Goal: Information Seeking & Learning: Understand process/instructions

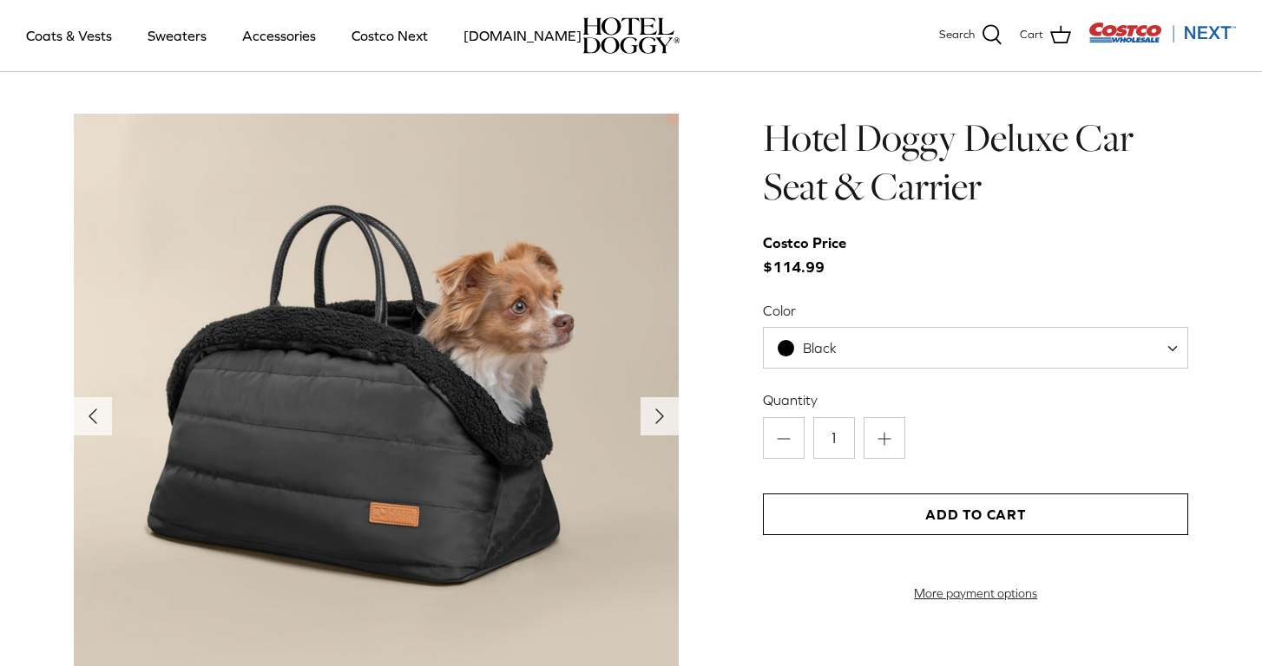
scroll to position [1657, 0]
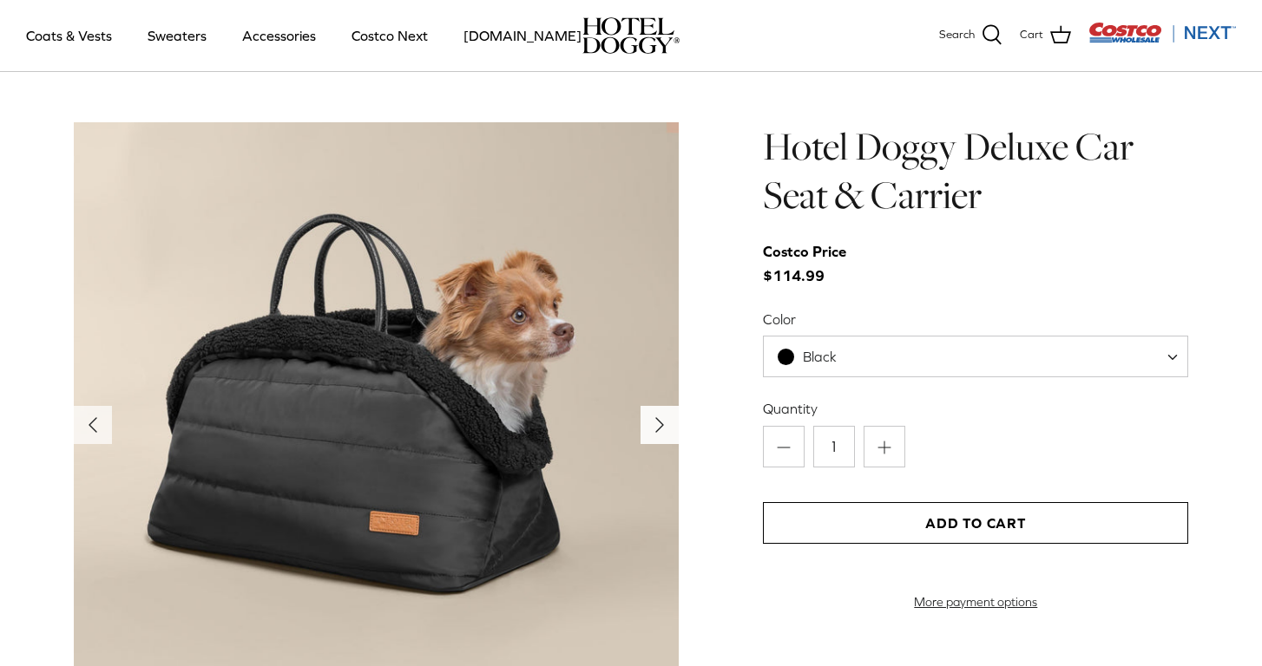
click at [650, 422] on icon "Right" at bounding box center [660, 425] width 28 height 28
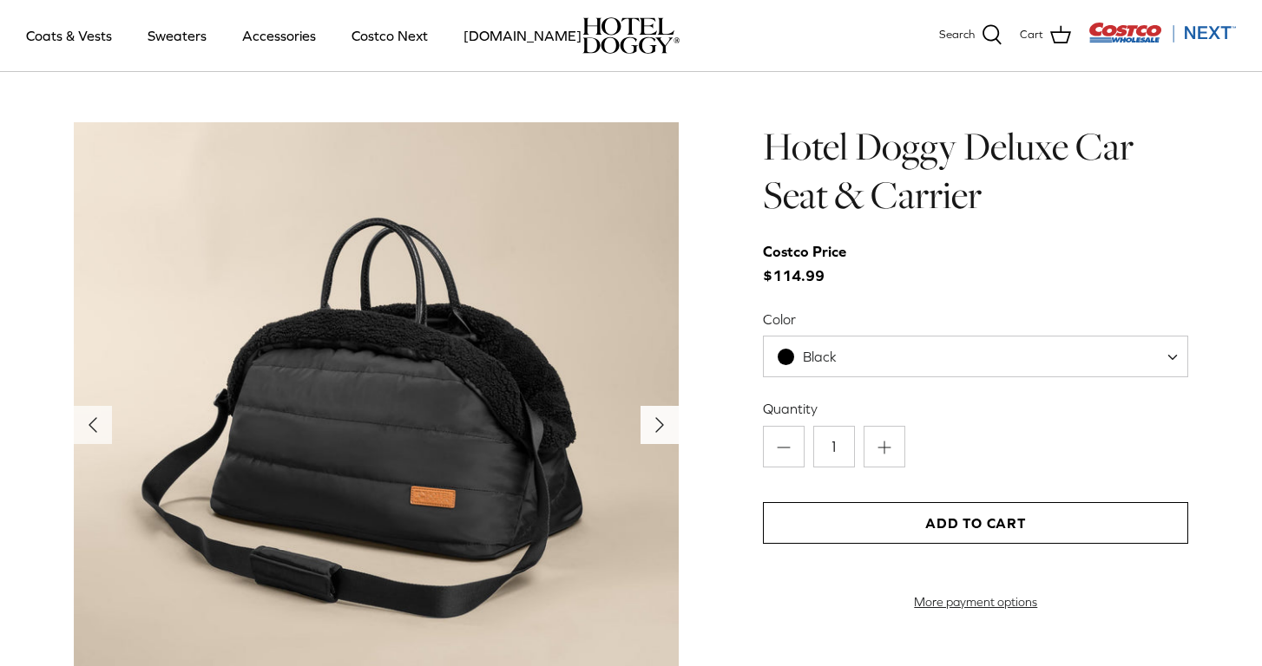
click at [650, 422] on icon "Right" at bounding box center [660, 425] width 28 height 28
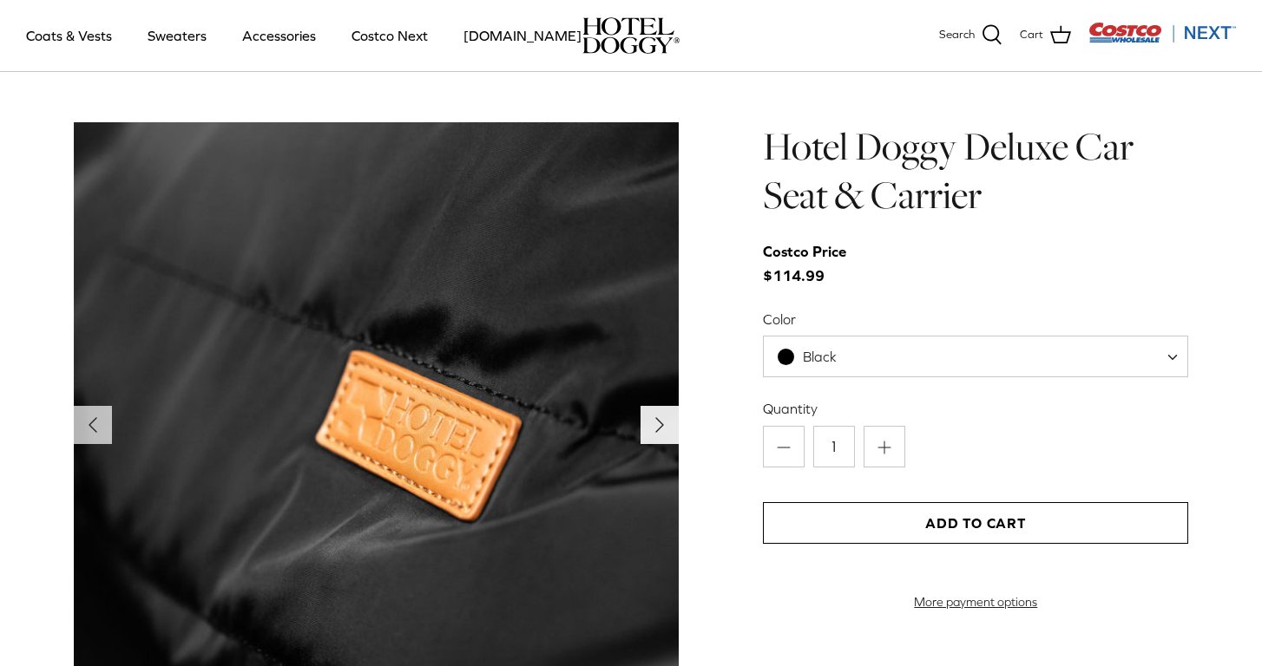
click at [650, 422] on icon "Right" at bounding box center [660, 425] width 28 height 28
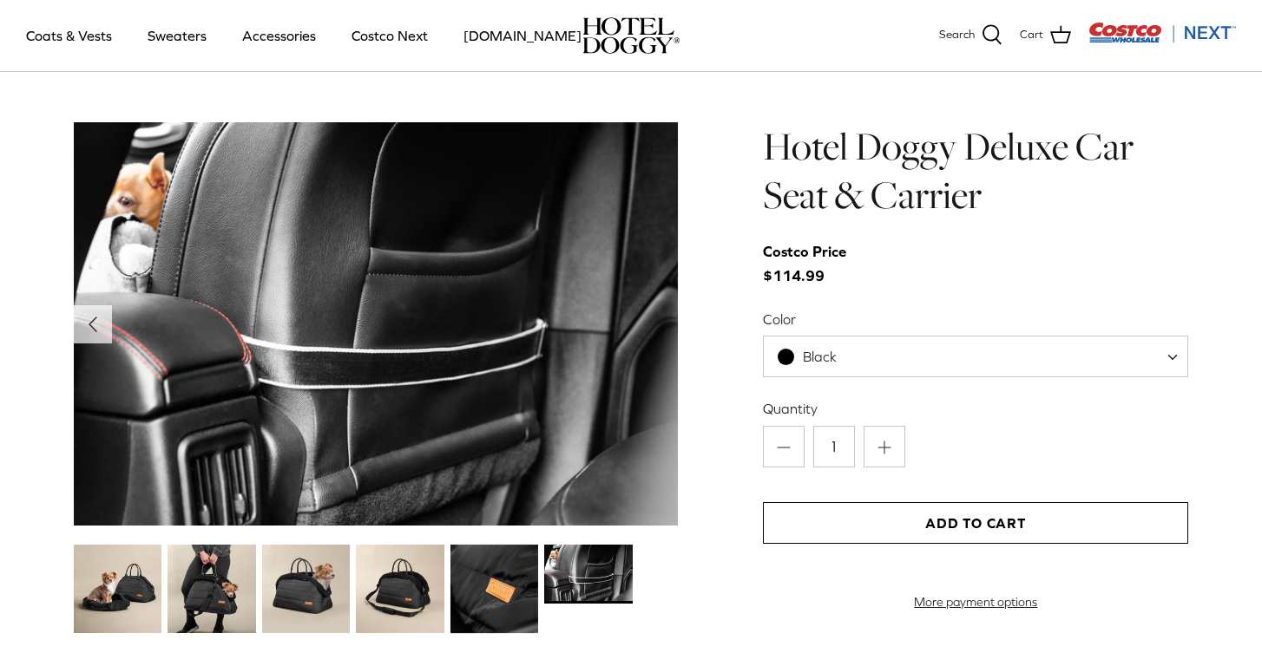
click at [650, 422] on img at bounding box center [376, 323] width 605 height 403
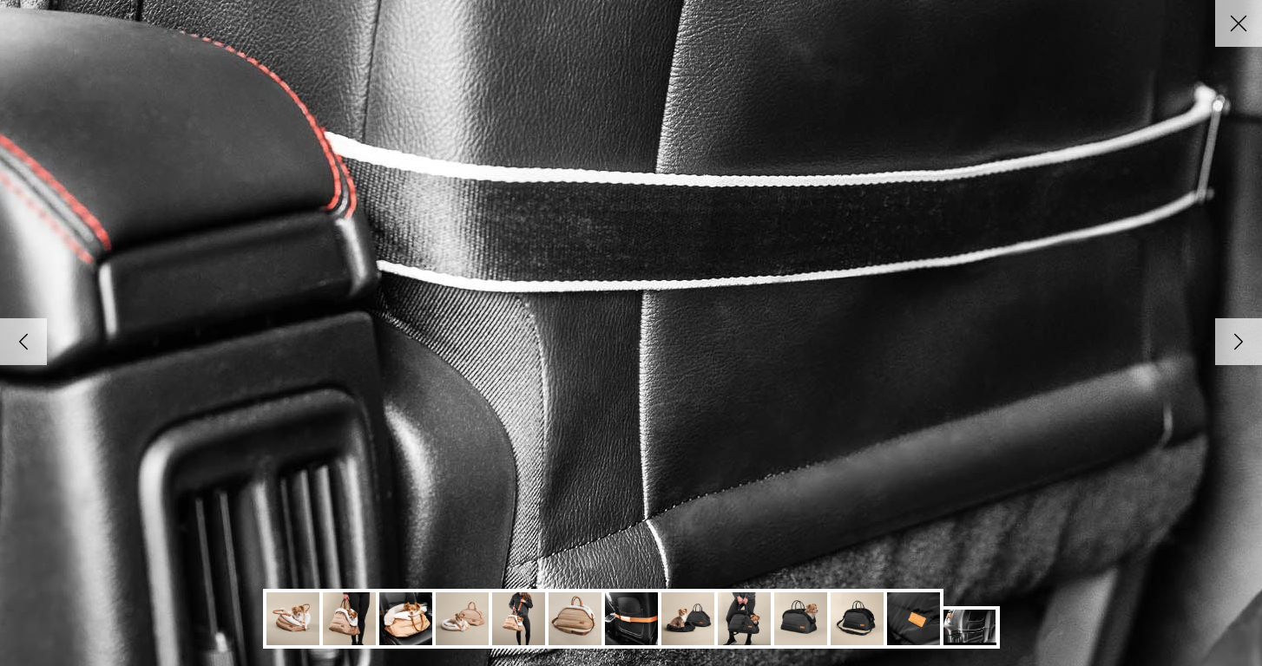
click at [406, 631] on img at bounding box center [405, 619] width 53 height 53
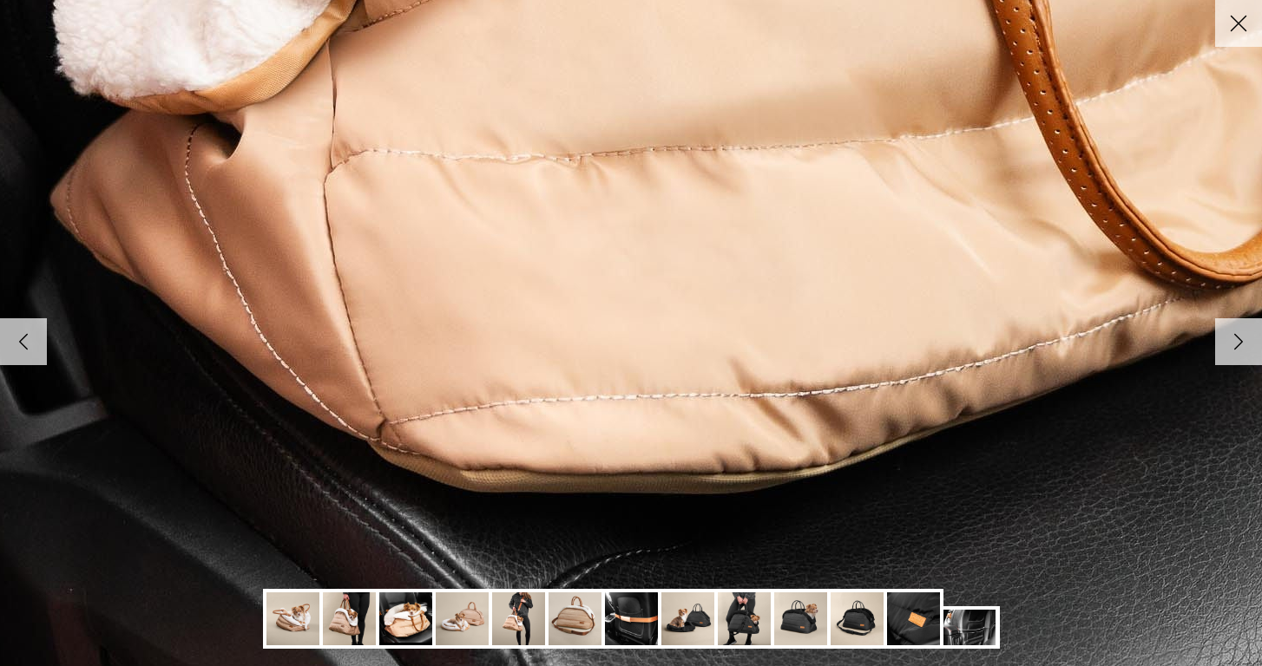
click at [295, 609] on img at bounding box center [292, 619] width 53 height 53
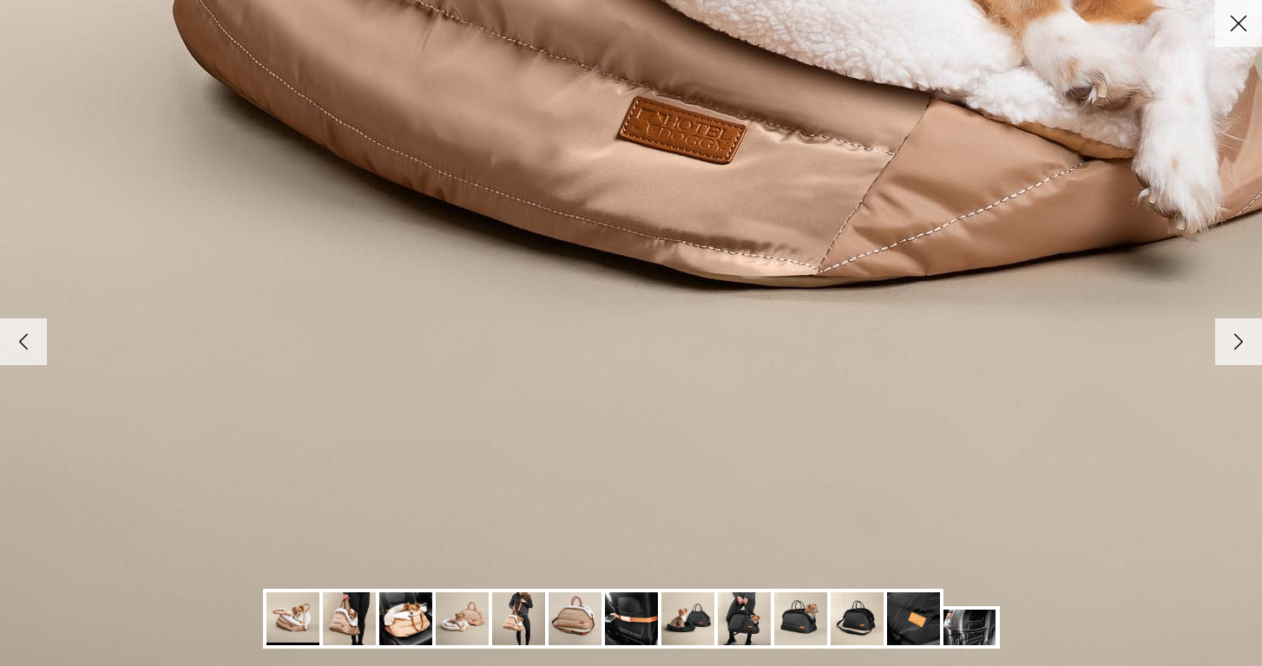
click at [350, 613] on img at bounding box center [349, 619] width 53 height 53
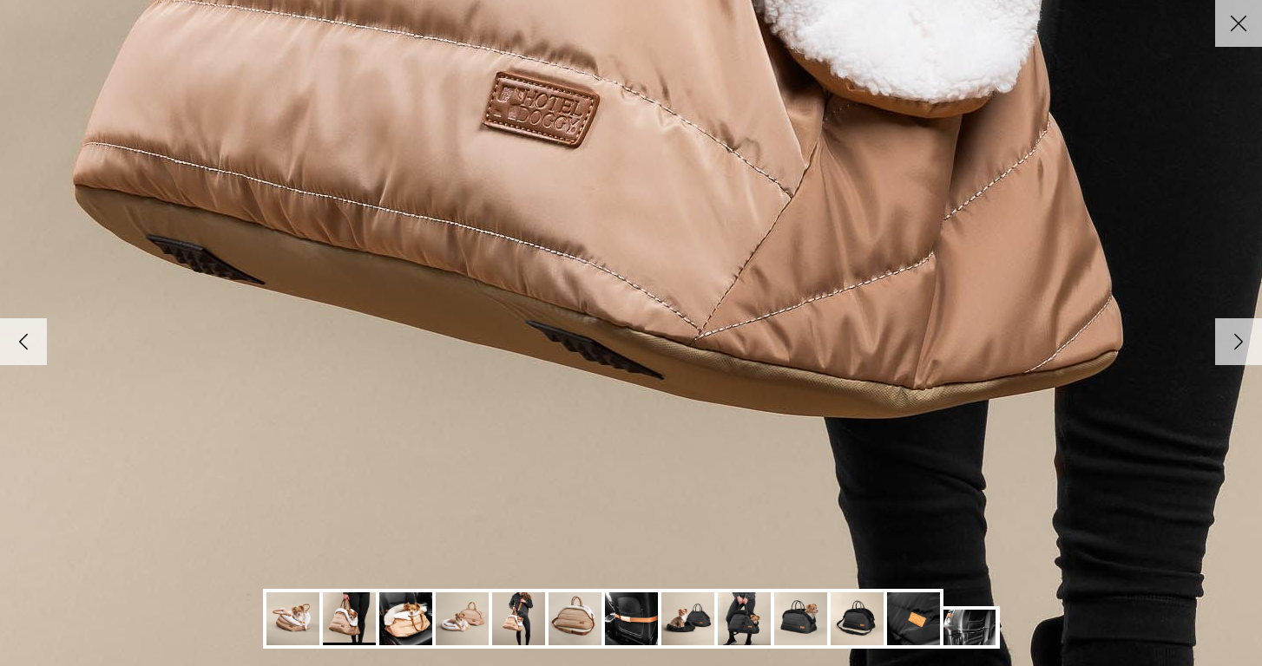
click at [301, 618] on img at bounding box center [292, 619] width 53 height 53
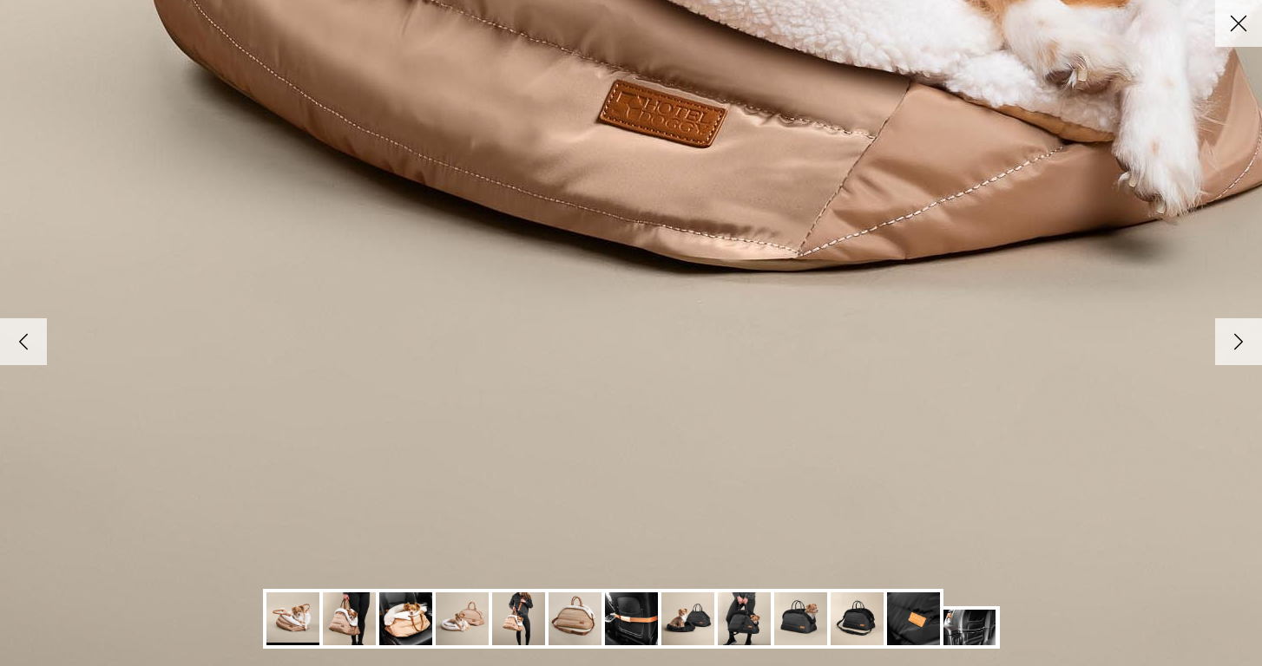
click at [412, 623] on img at bounding box center [405, 619] width 53 height 53
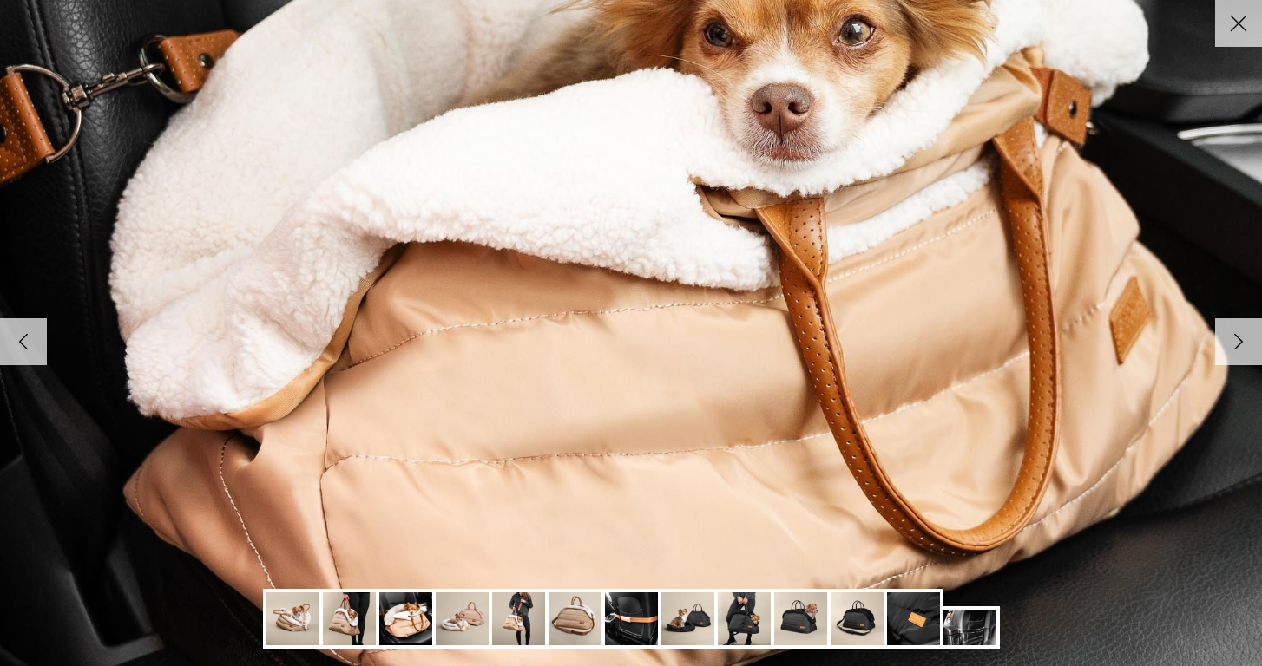
click at [555, 379] on img at bounding box center [640, 257] width 1280 height 1280
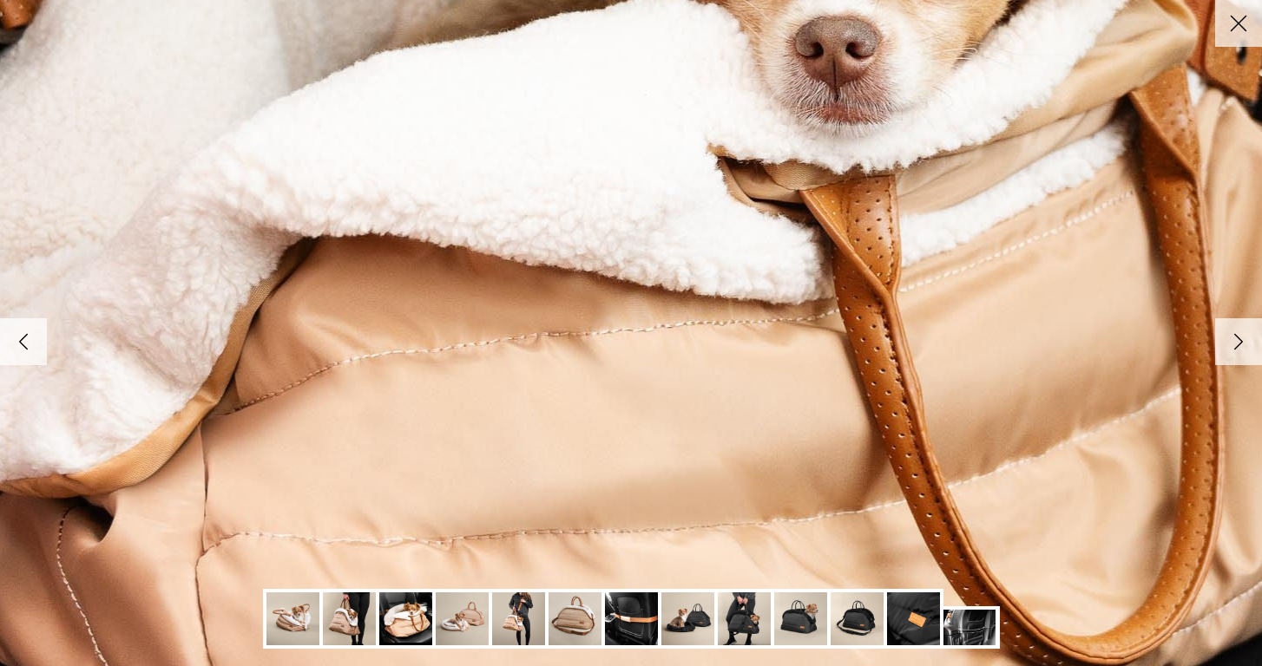
click at [555, 379] on img at bounding box center [639, 256] width 1777 height 1777
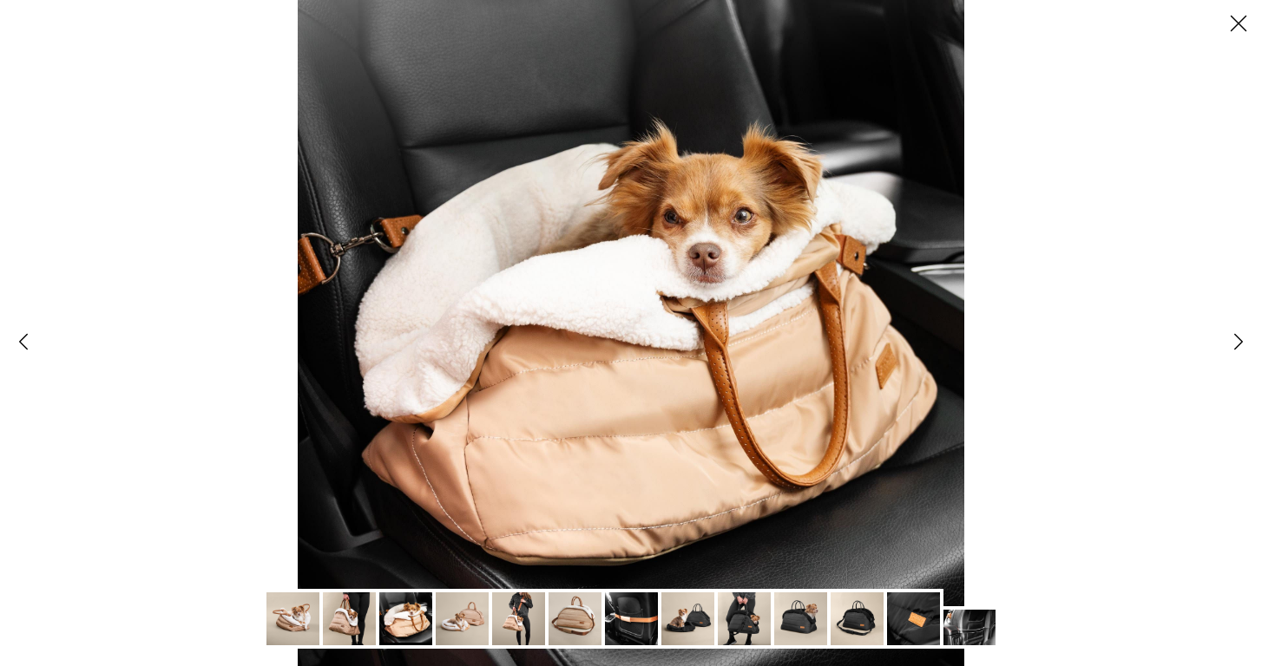
click at [292, 619] on img at bounding box center [292, 619] width 53 height 53
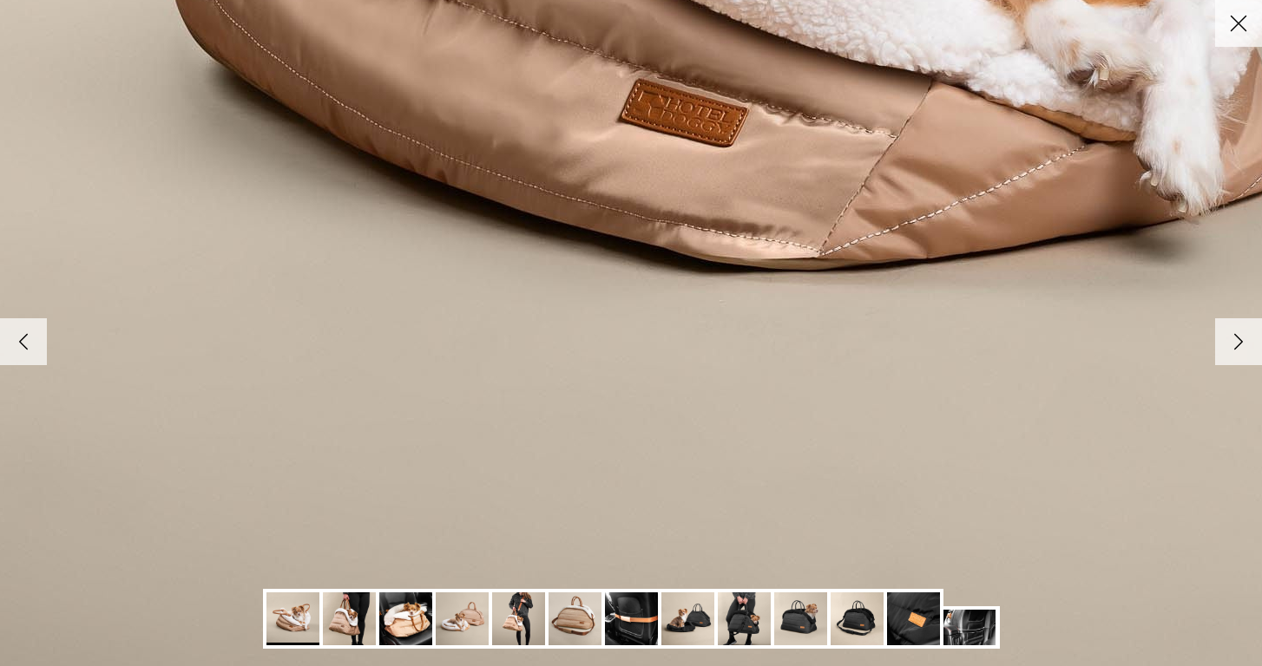
click at [346, 624] on img at bounding box center [349, 619] width 53 height 53
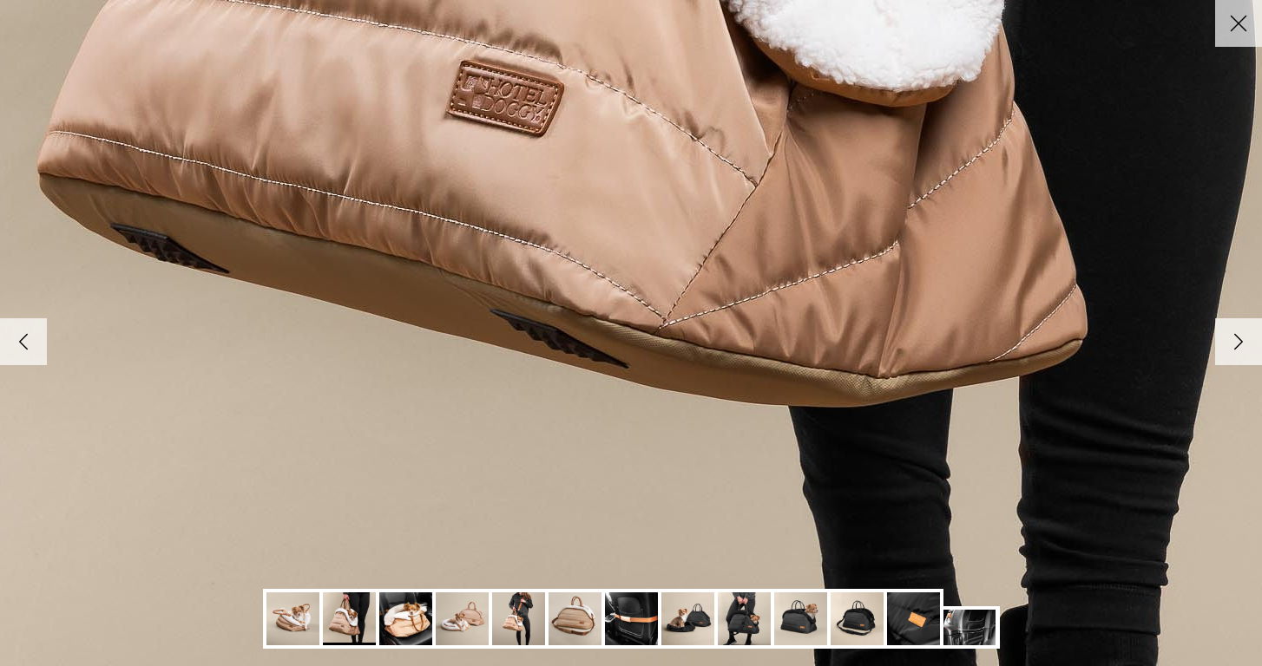
click at [389, 625] on img at bounding box center [405, 619] width 53 height 53
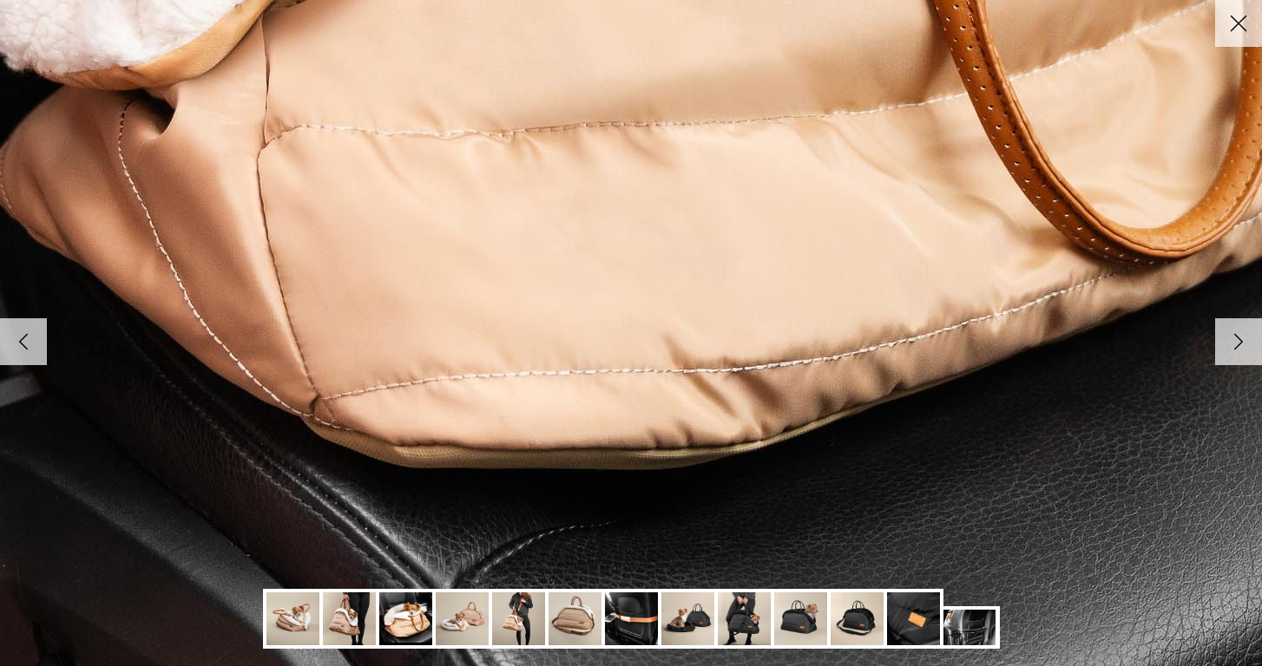
click at [460, 623] on img at bounding box center [462, 619] width 53 height 53
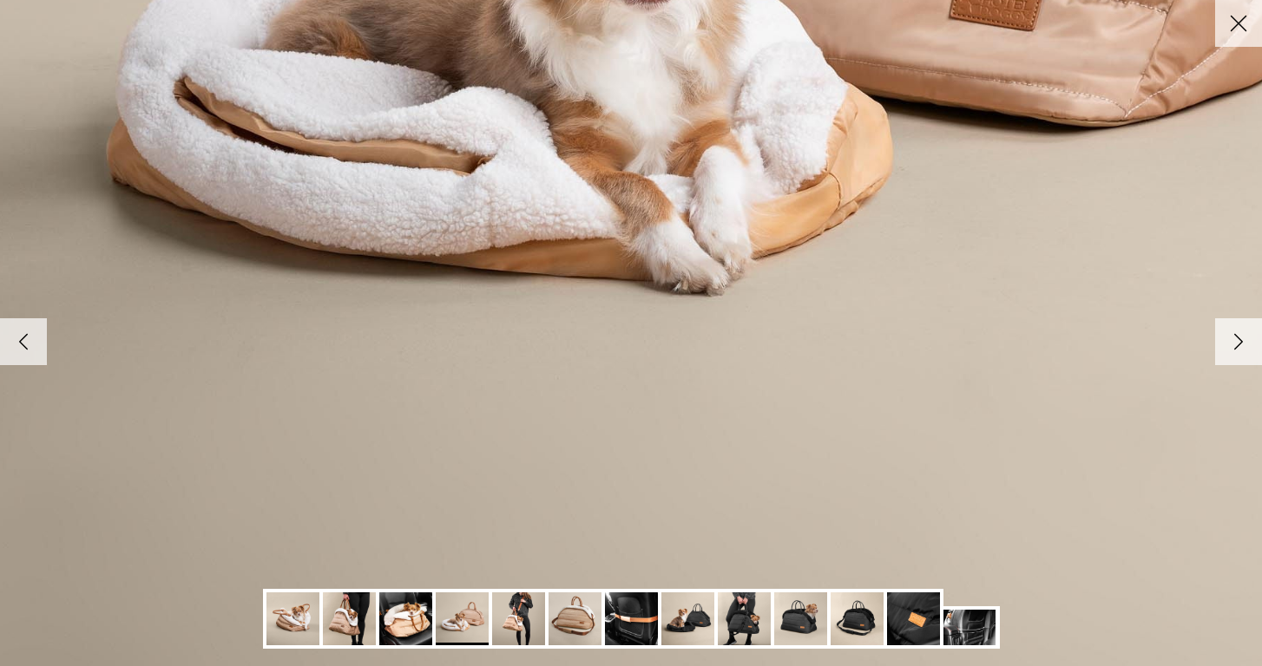
click at [517, 638] on img at bounding box center [518, 619] width 53 height 53
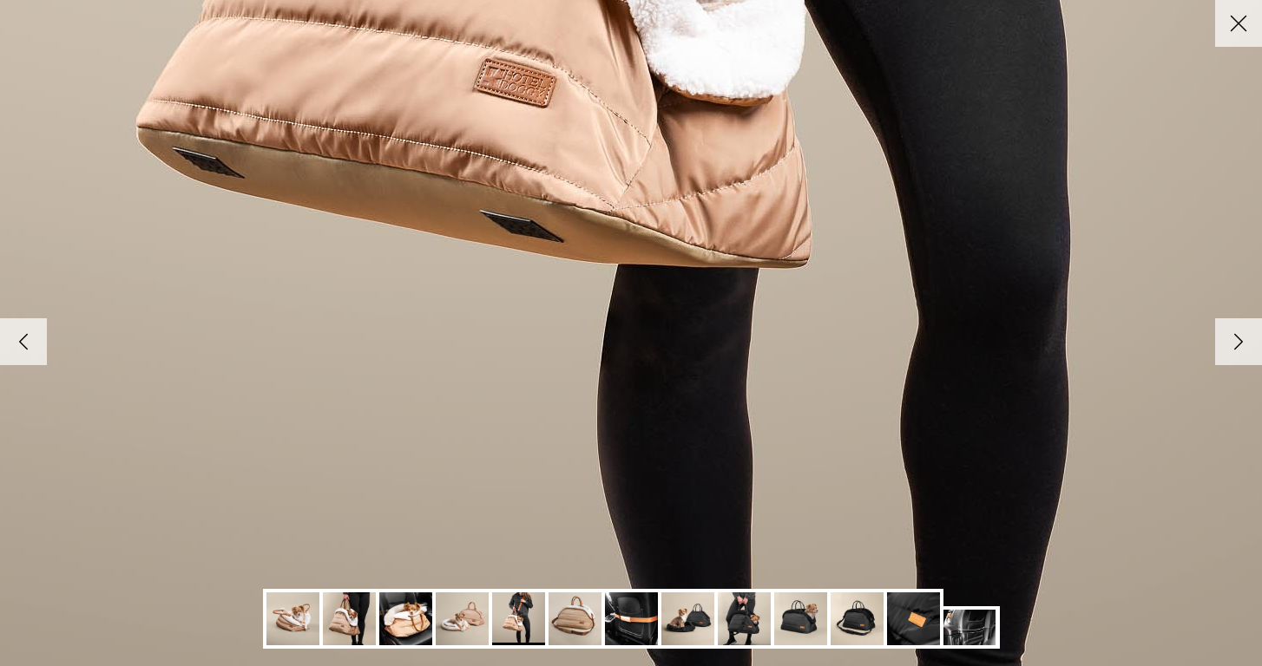
click at [517, 617] on img at bounding box center [518, 619] width 53 height 53
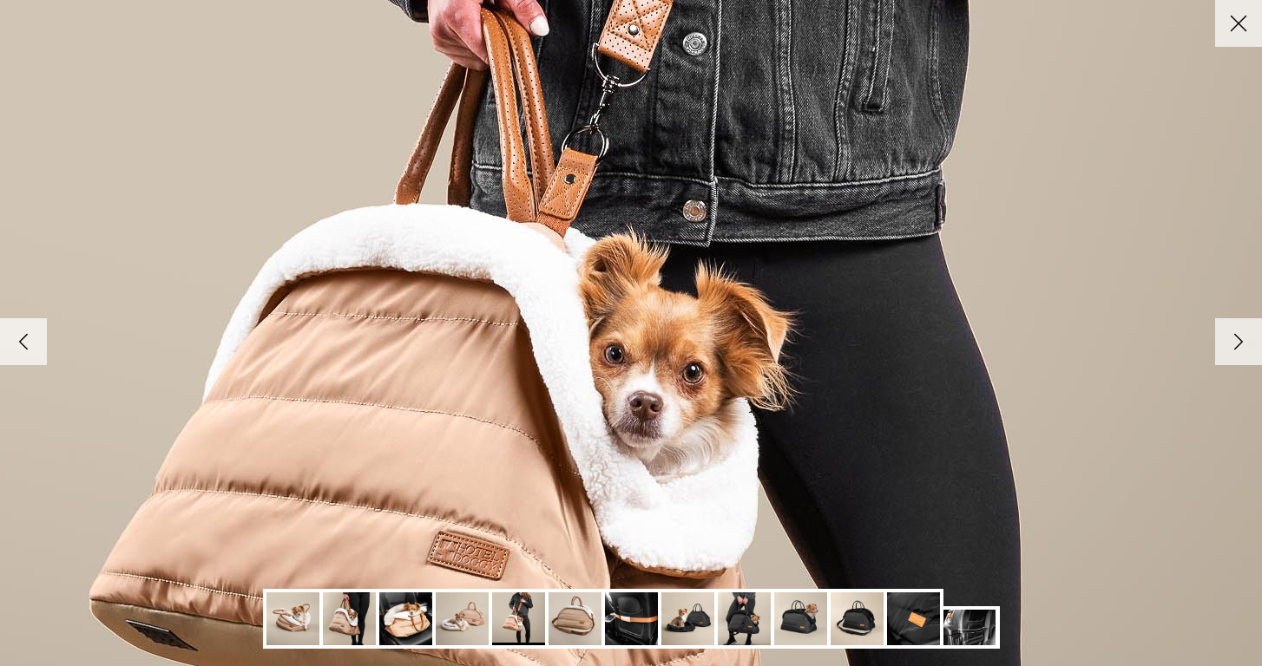
click at [517, 617] on img at bounding box center [518, 619] width 53 height 53
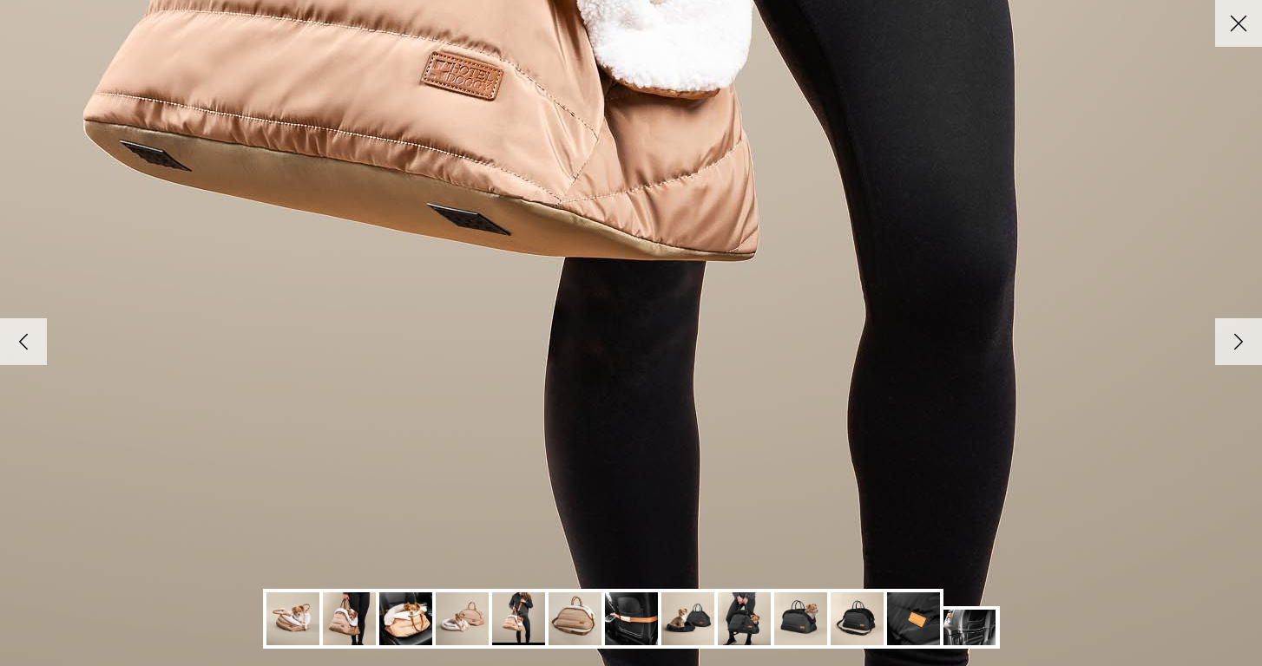
click at [646, 621] on img at bounding box center [631, 619] width 53 height 53
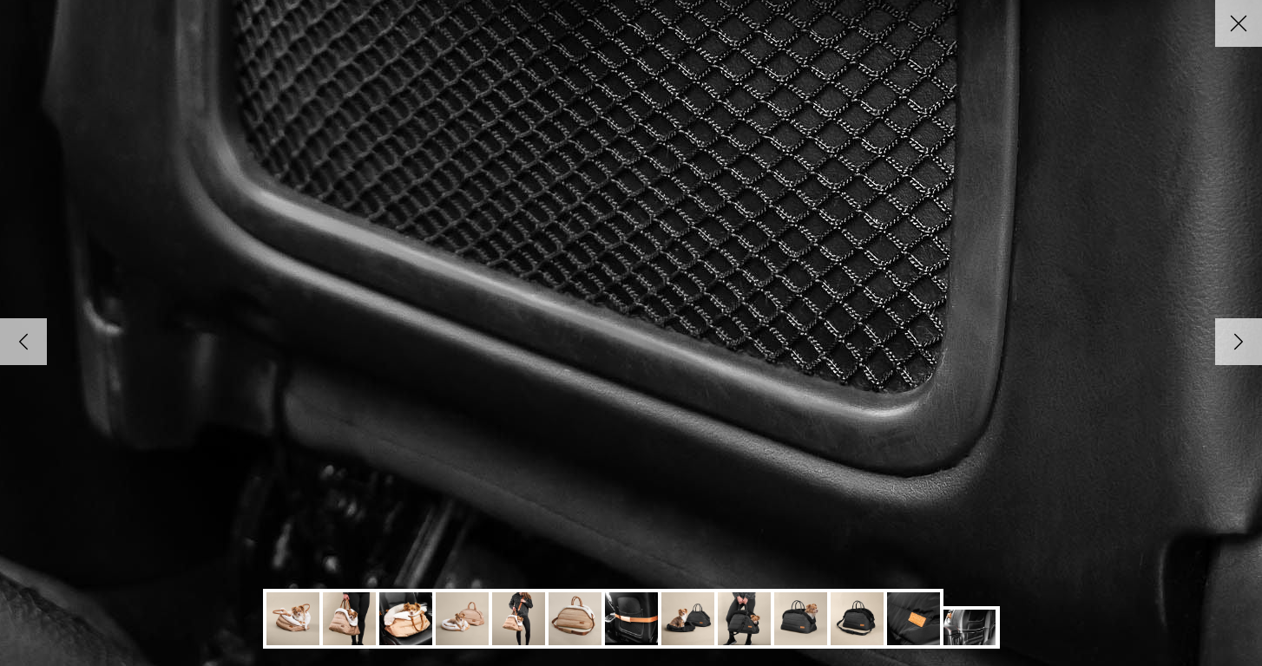
click at [695, 620] on img at bounding box center [687, 619] width 53 height 53
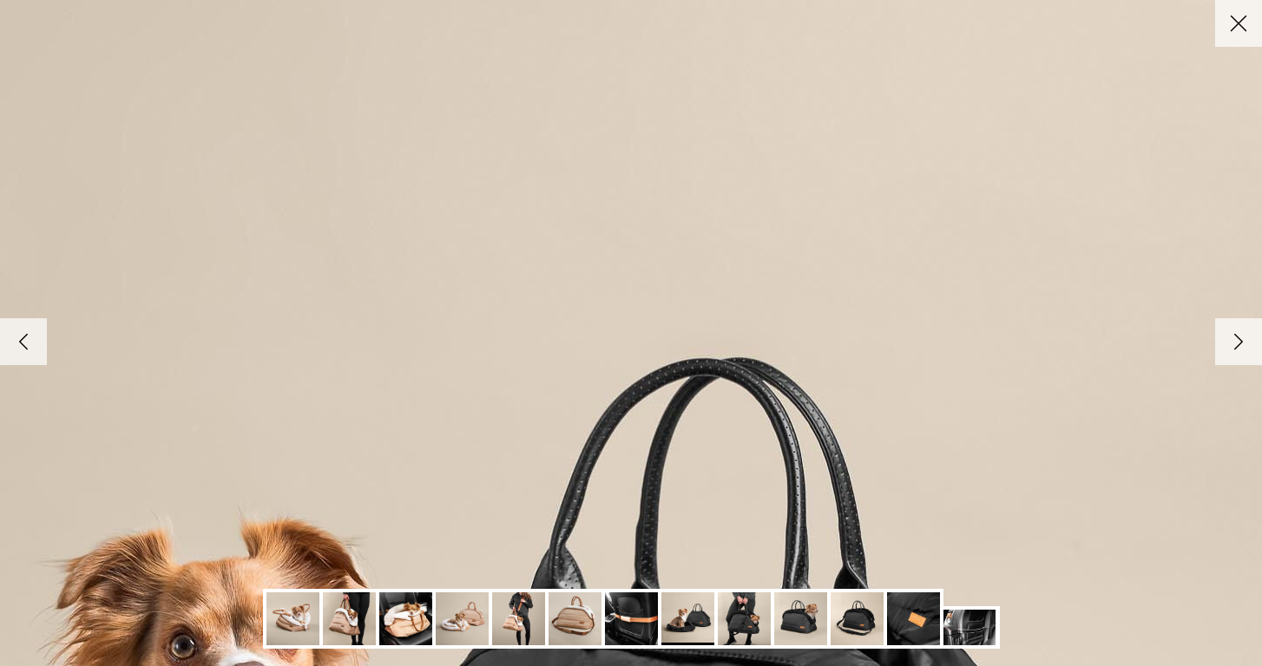
click at [1237, 16] on icon "Close" at bounding box center [1238, 24] width 30 height 30
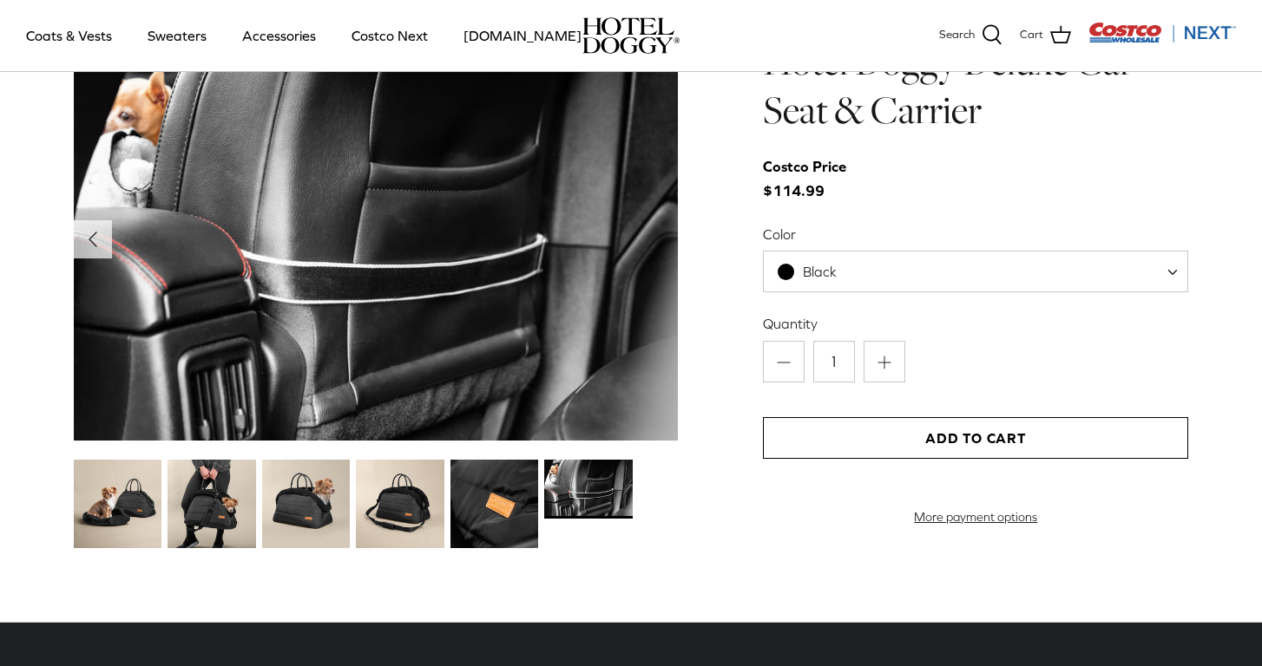
scroll to position [1755, 0]
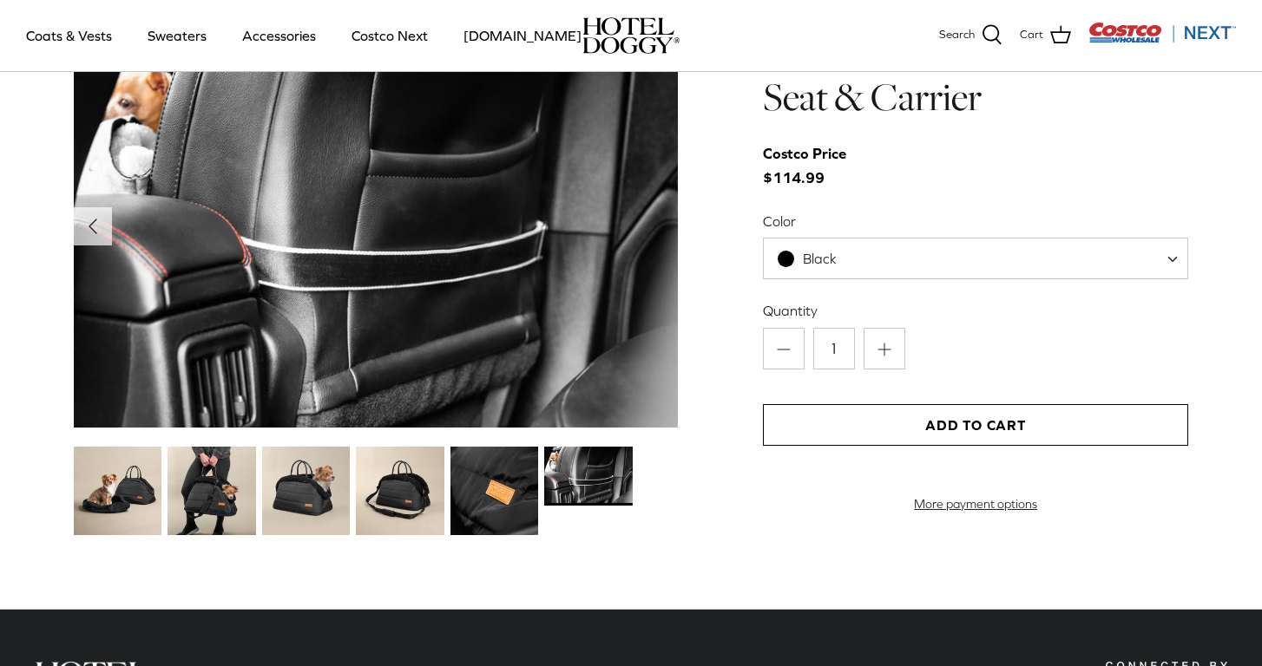
click at [797, 260] on div "Black" at bounding box center [806, 259] width 59 height 18
select select "Tan"
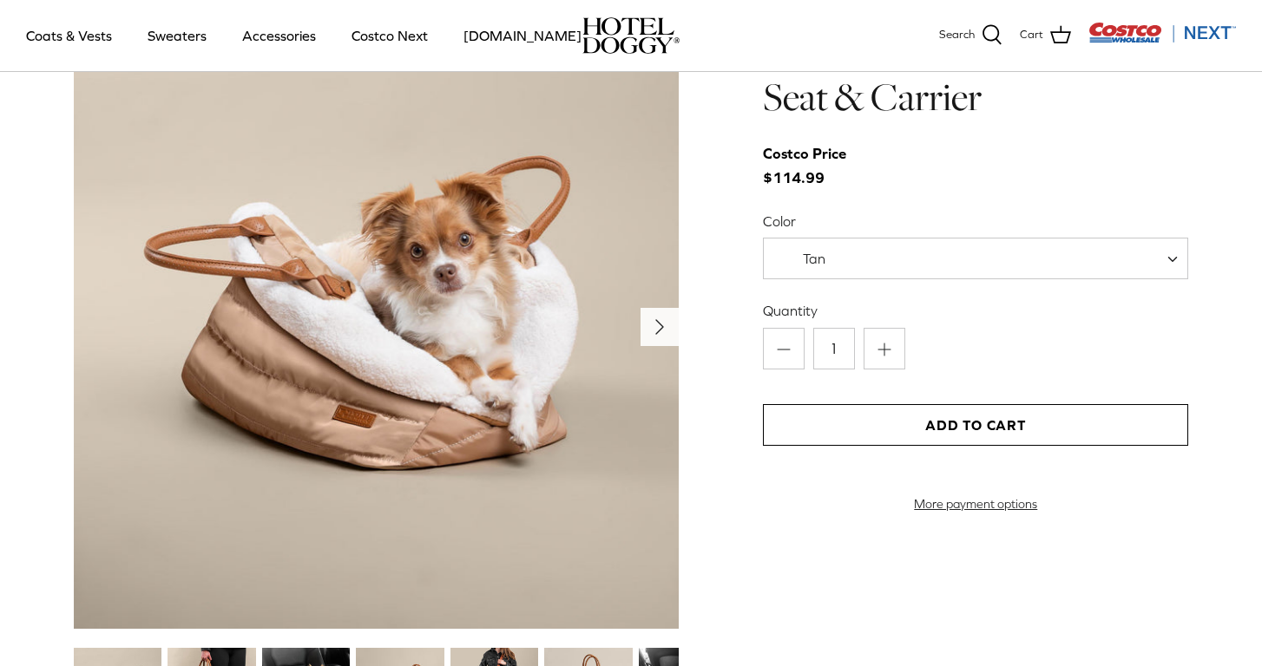
click at [665, 319] on icon "Right" at bounding box center [660, 327] width 28 height 28
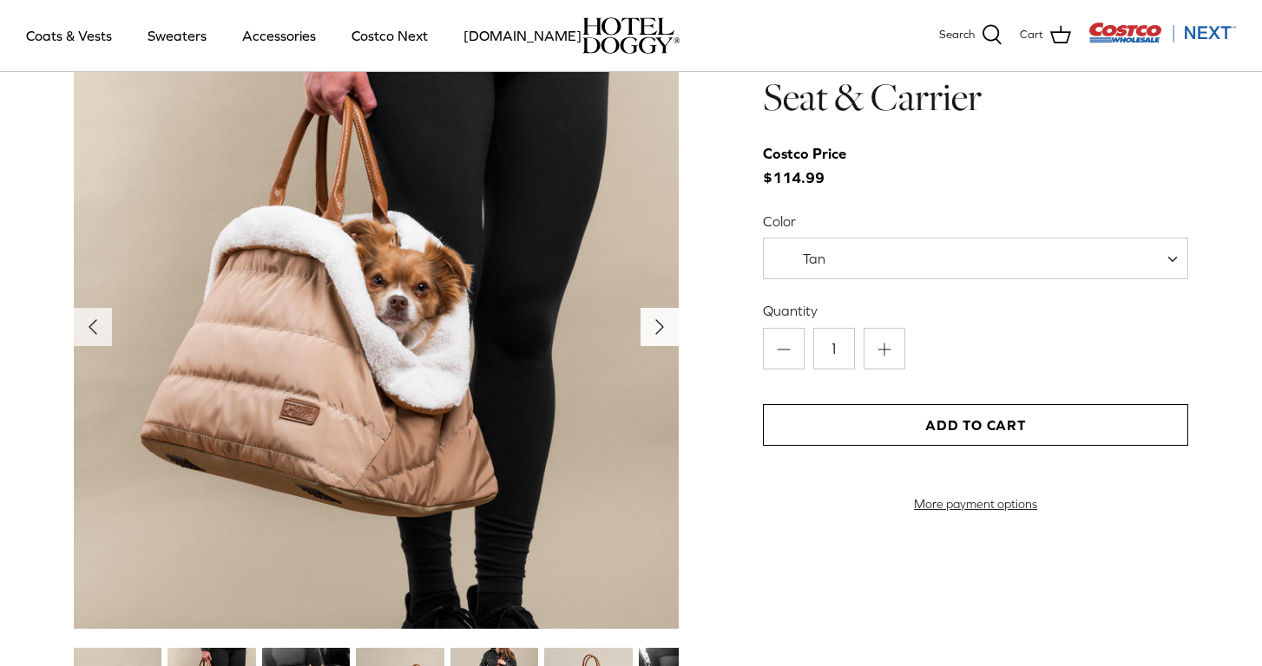
click at [665, 319] on icon "Right" at bounding box center [660, 327] width 28 height 28
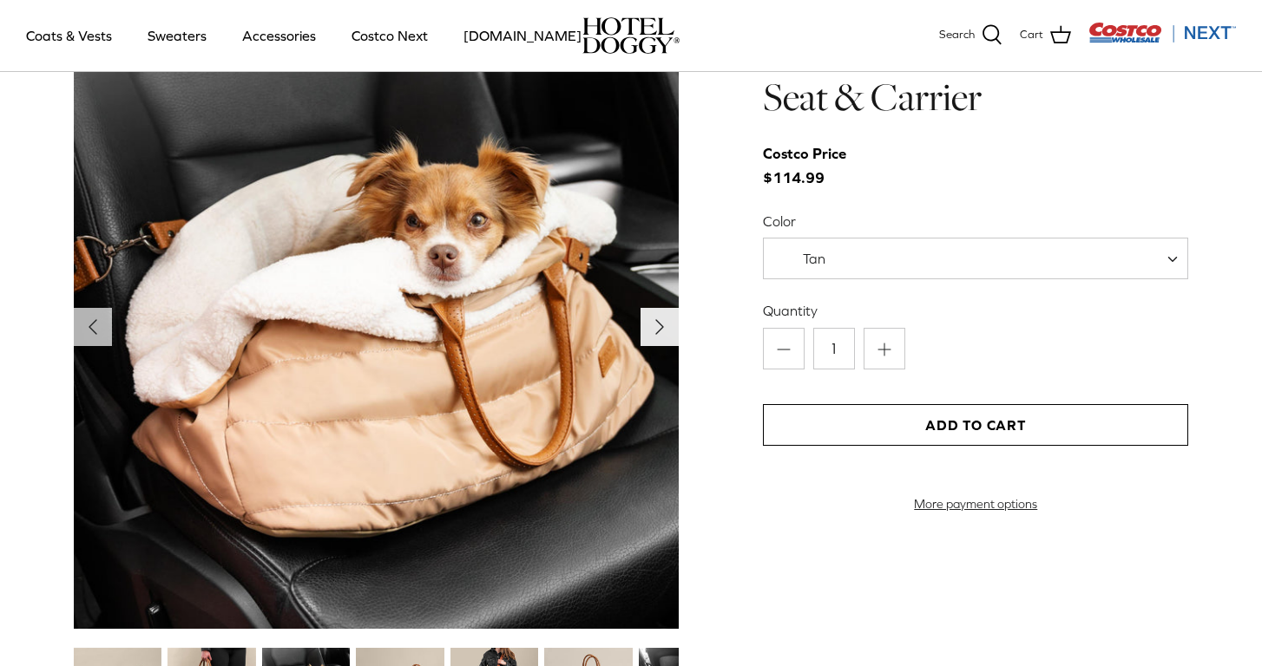
click at [665, 319] on icon "Right" at bounding box center [660, 327] width 28 height 28
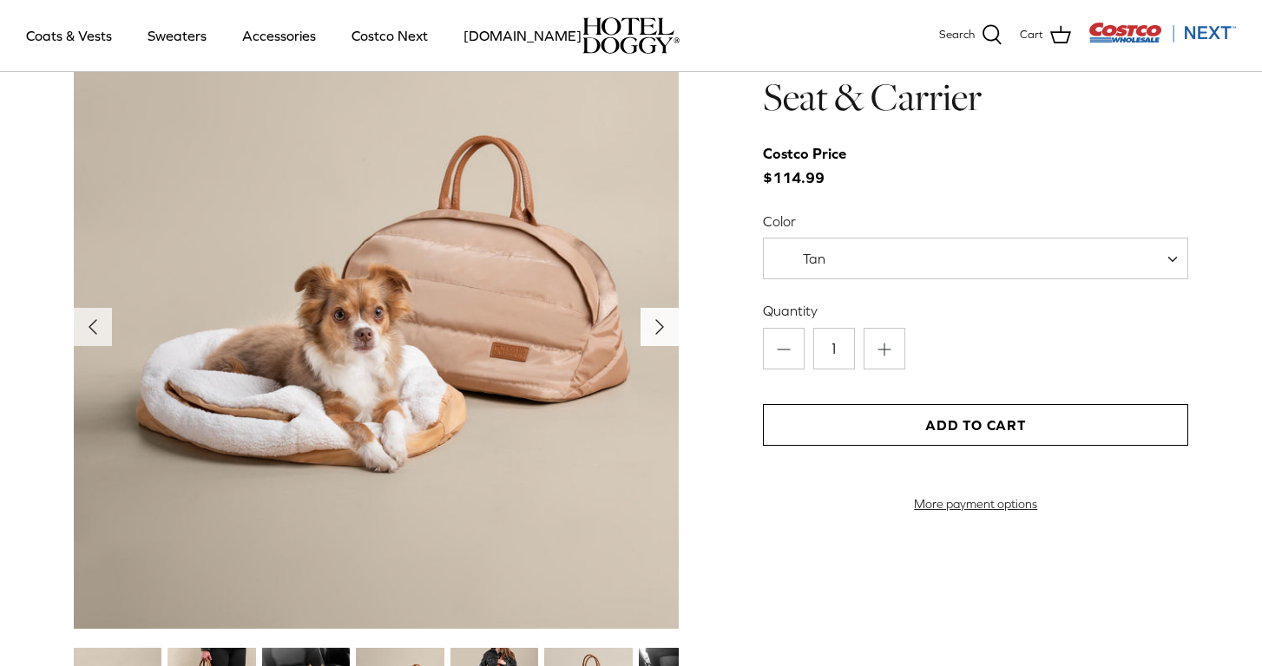
click at [665, 319] on icon "Right" at bounding box center [660, 327] width 28 height 28
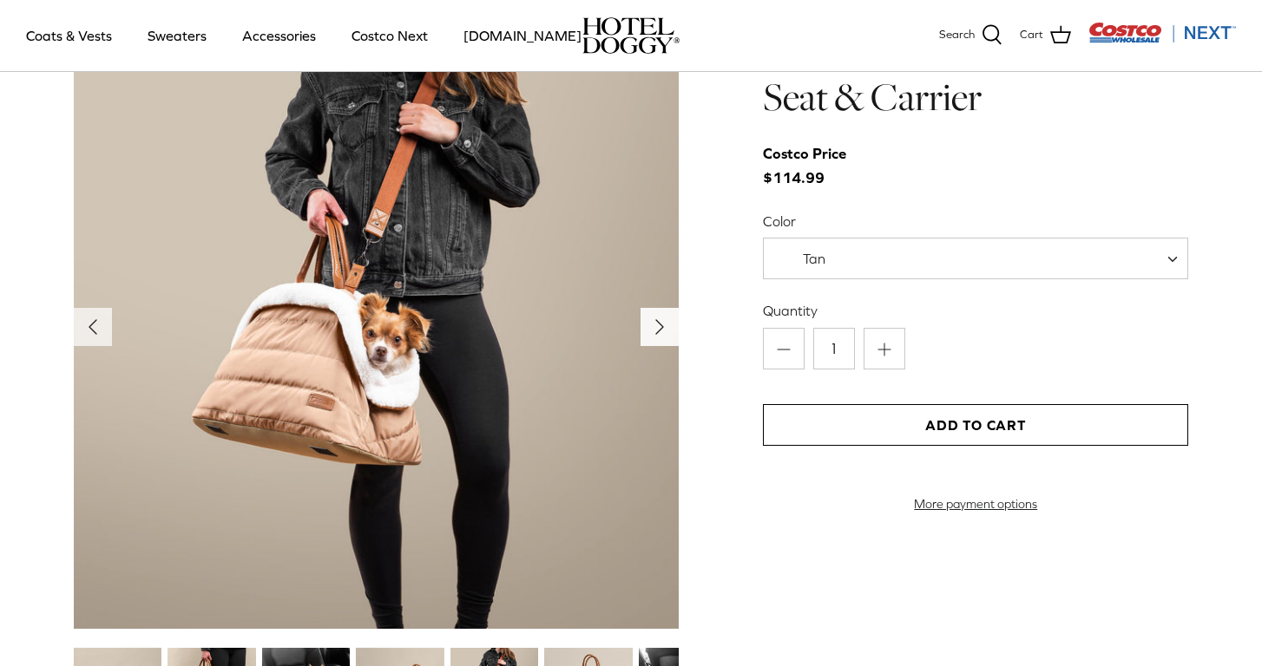
click at [665, 319] on icon "Right" at bounding box center [660, 327] width 28 height 28
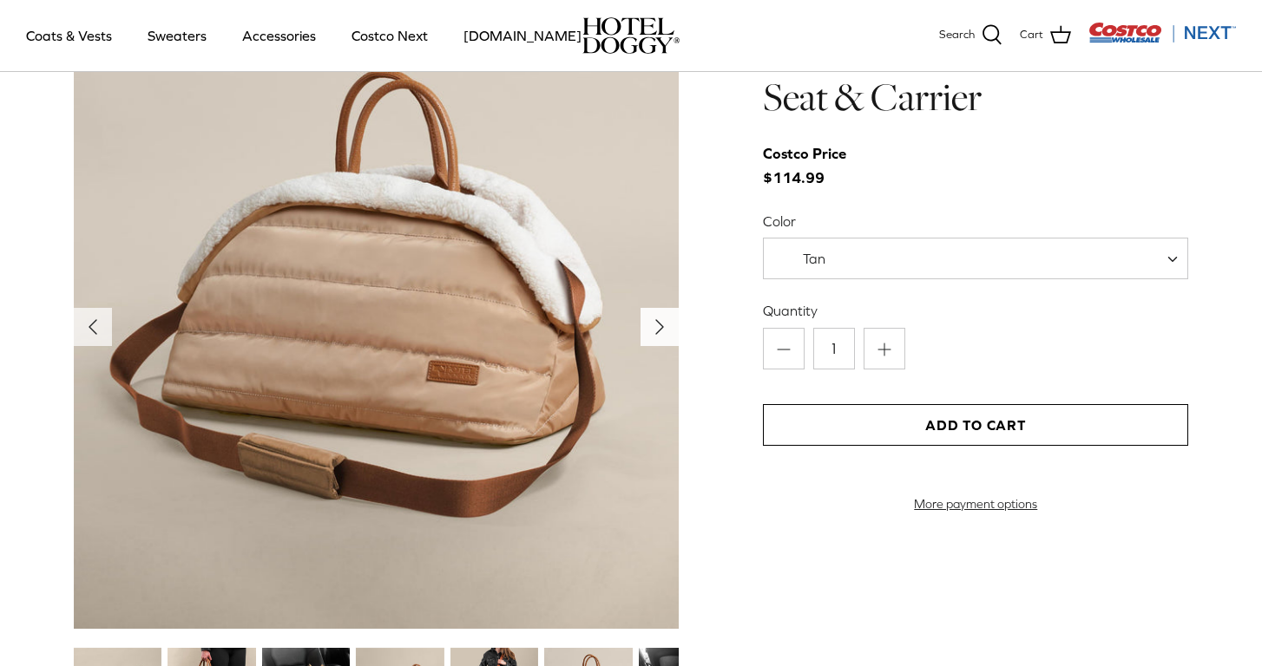
click at [665, 319] on icon "Right" at bounding box center [660, 327] width 28 height 28
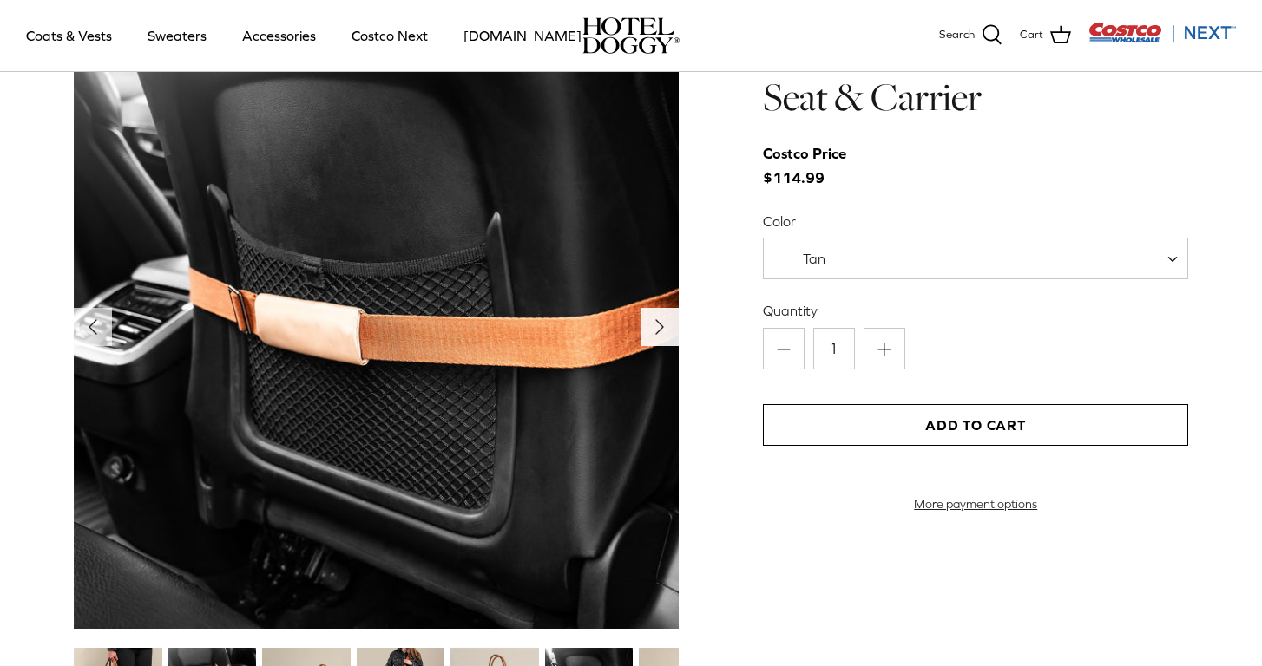
click at [664, 321] on icon "Right" at bounding box center [660, 327] width 28 height 28
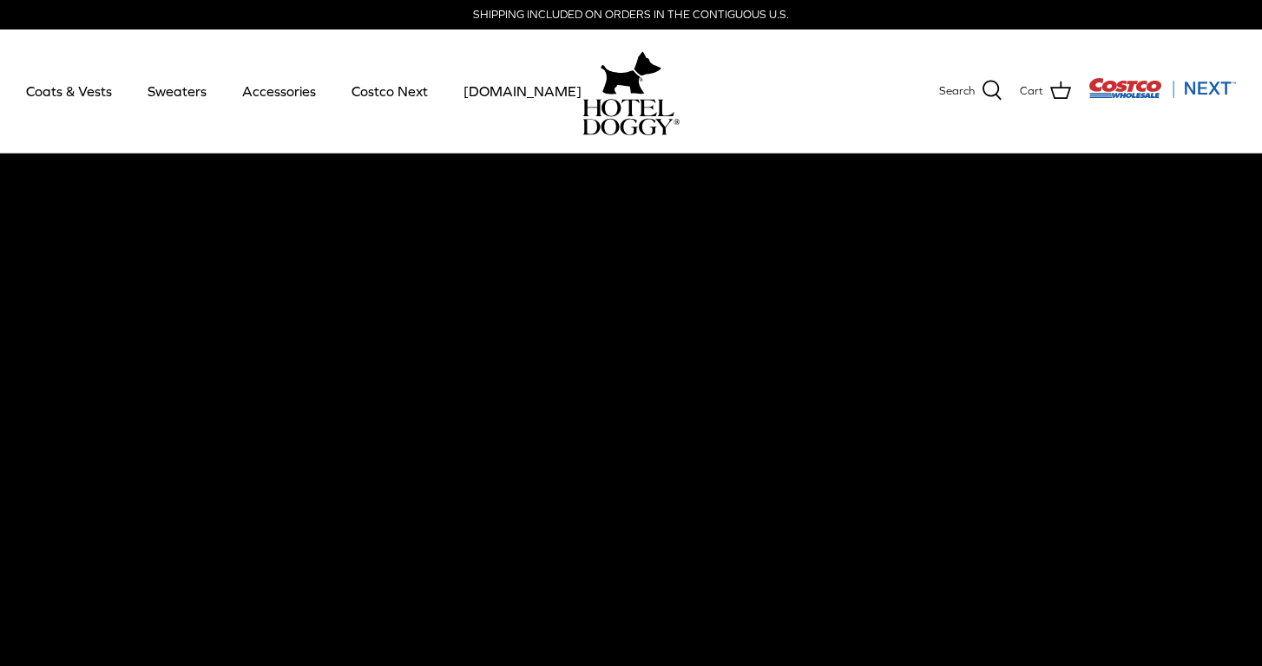
scroll to position [0, 0]
click at [102, 89] on link "Coats & Vests" at bounding box center [68, 91] width 117 height 59
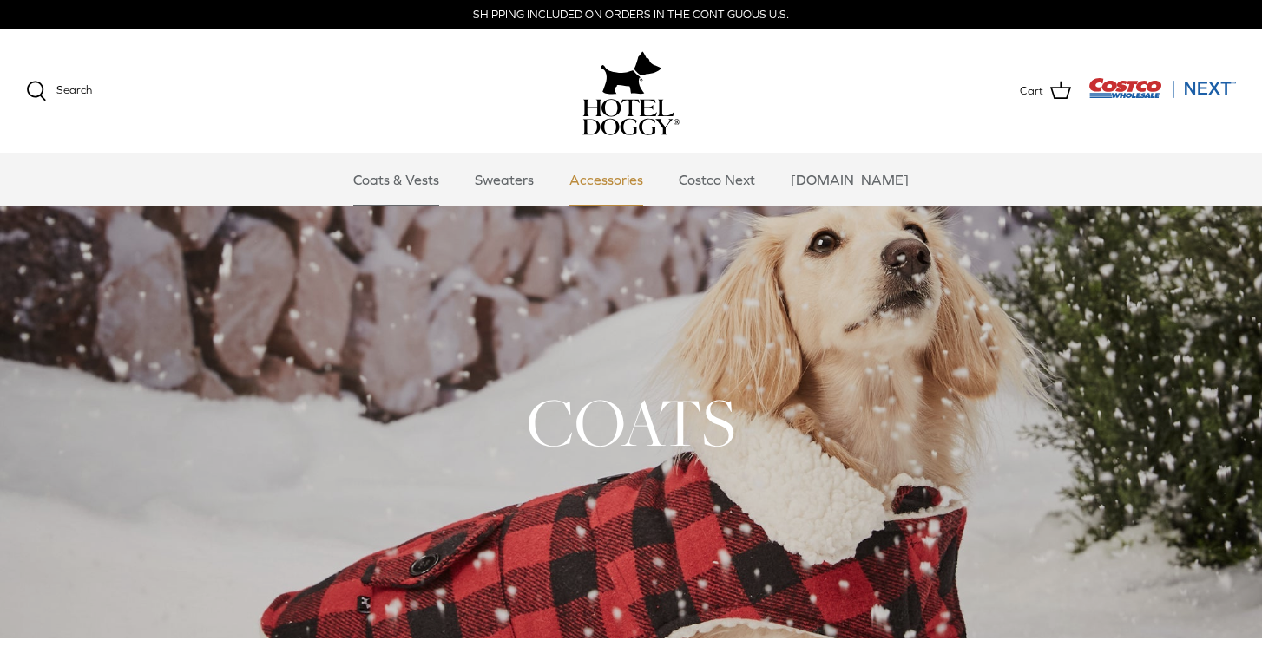
click at [618, 173] on link "Accessories" at bounding box center [606, 180] width 105 height 52
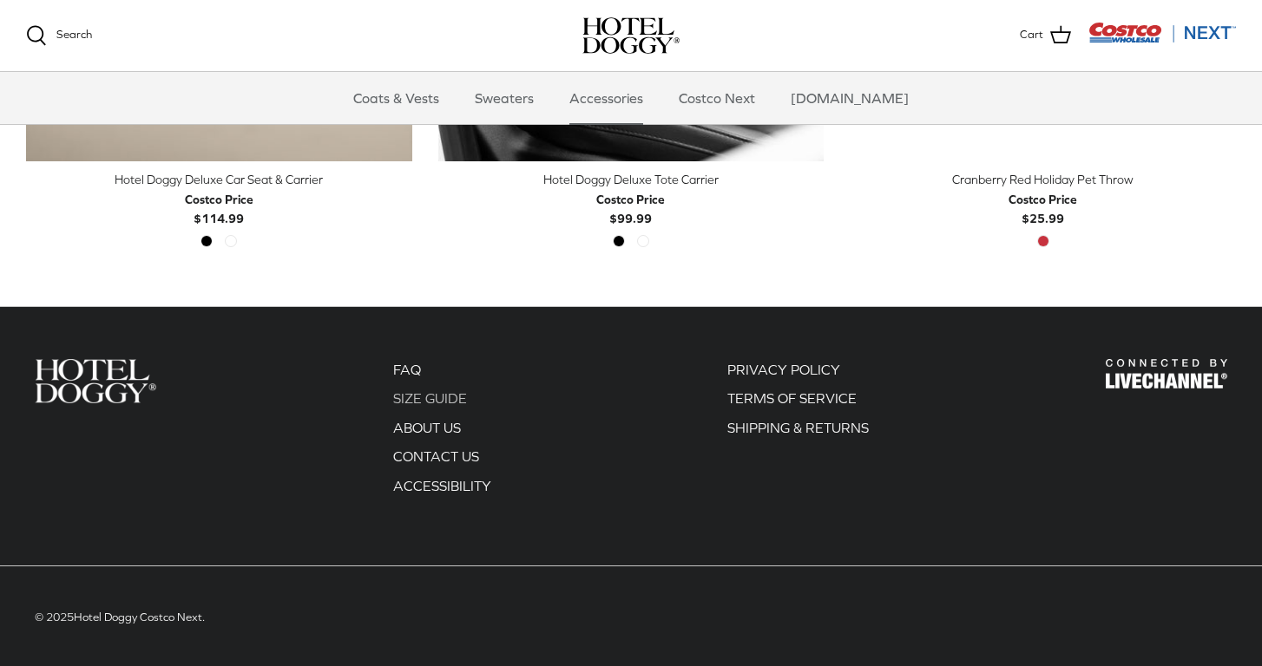
scroll to position [758, 0]
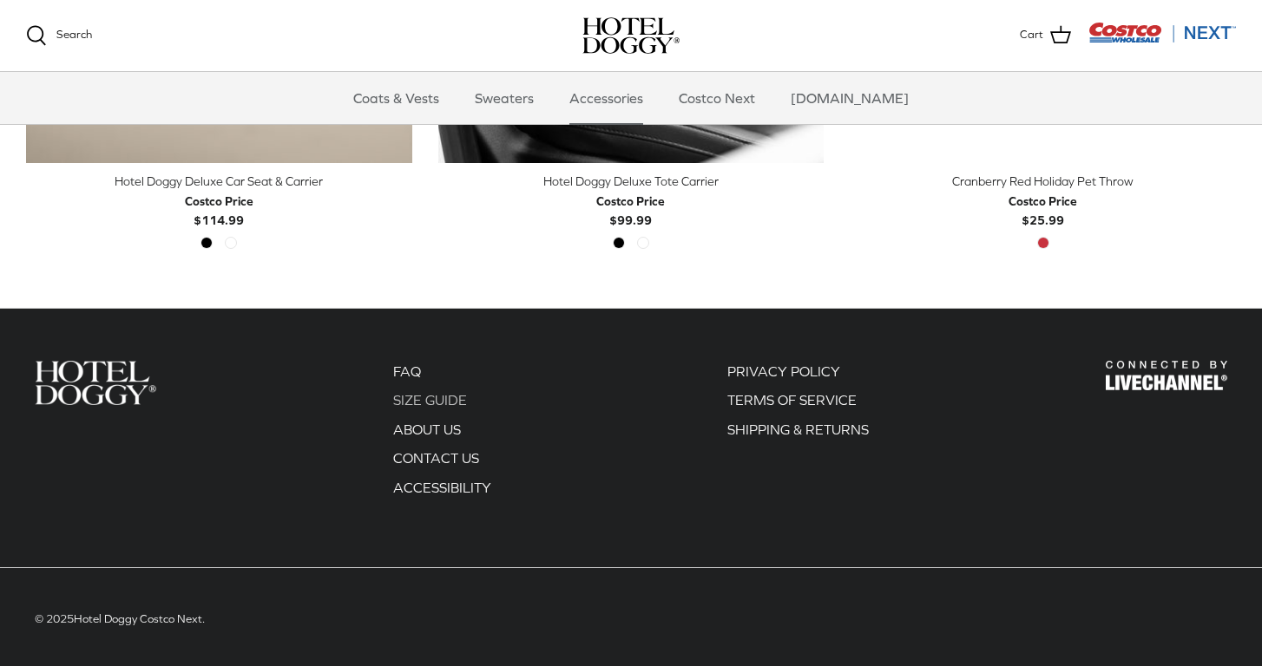
click at [445, 397] on link "SIZE GUIDE" at bounding box center [430, 400] width 74 height 16
